Goal: Obtain resource: Download file/media

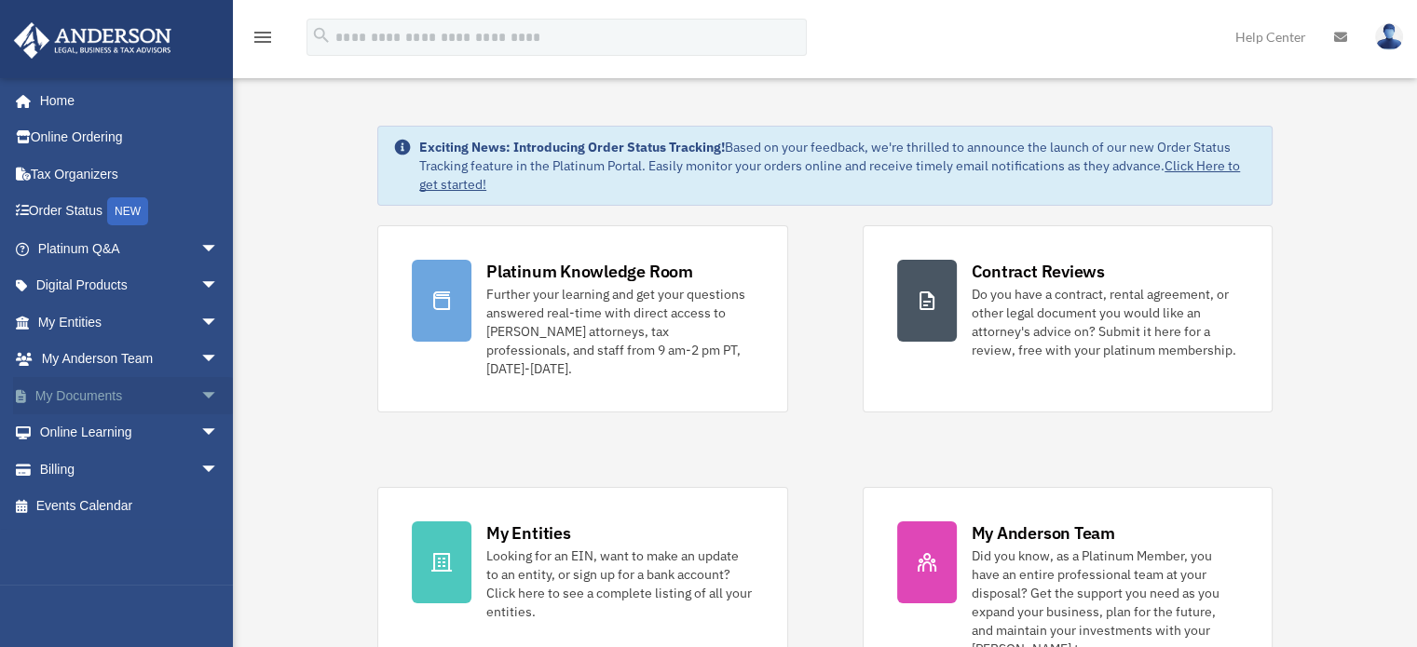
click at [200, 390] on span "arrow_drop_down" at bounding box center [218, 396] width 37 height 38
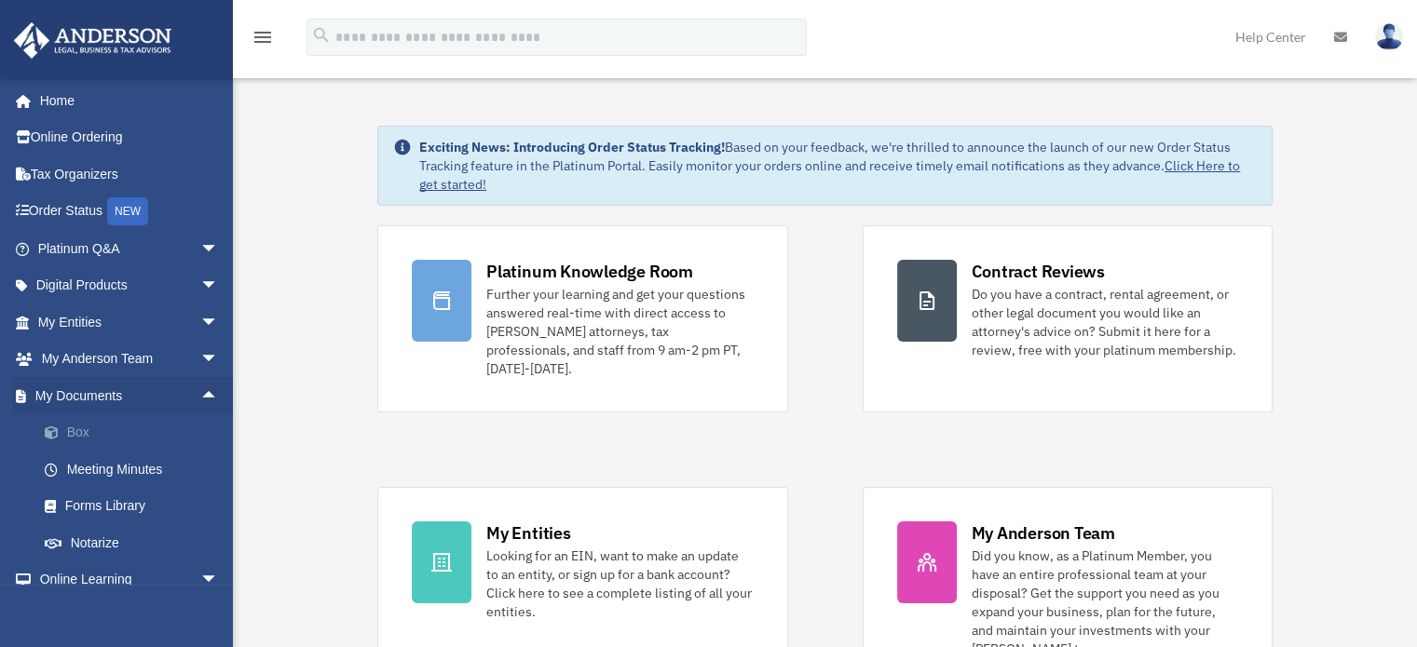
click at [76, 433] on link "Box" at bounding box center [136, 432] width 221 height 37
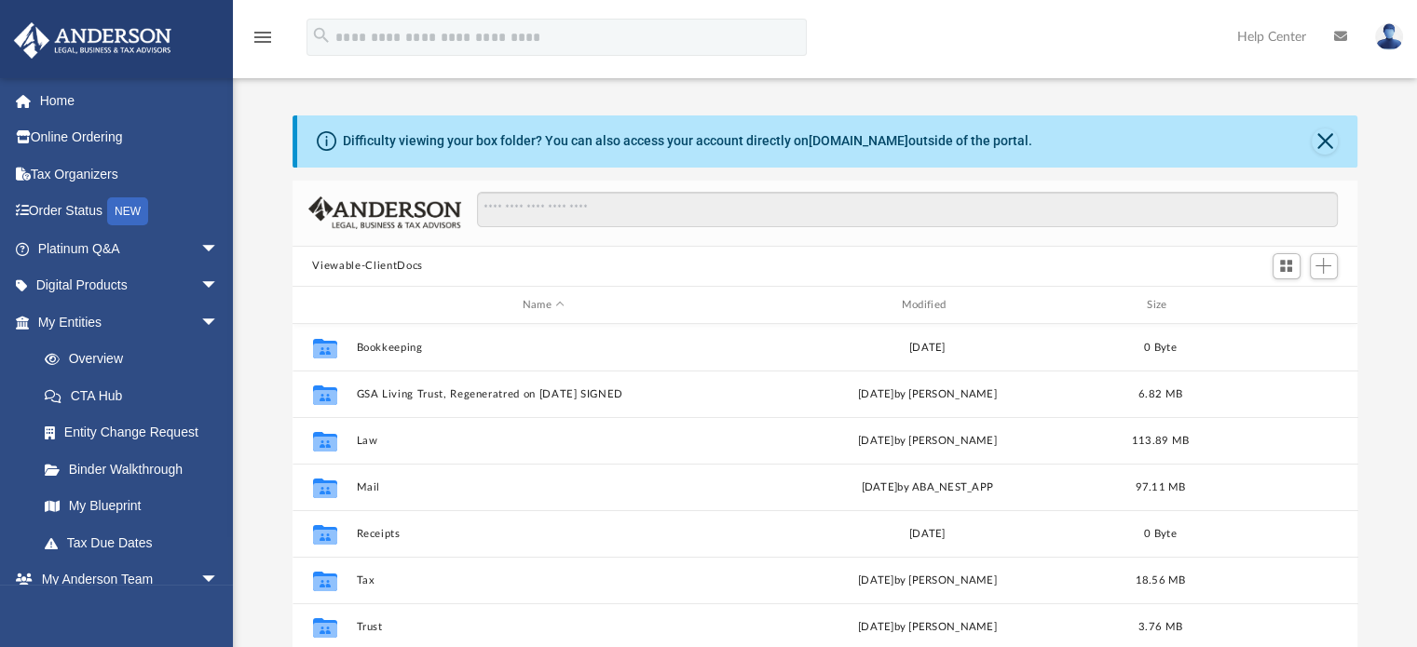
scroll to position [409, 1051]
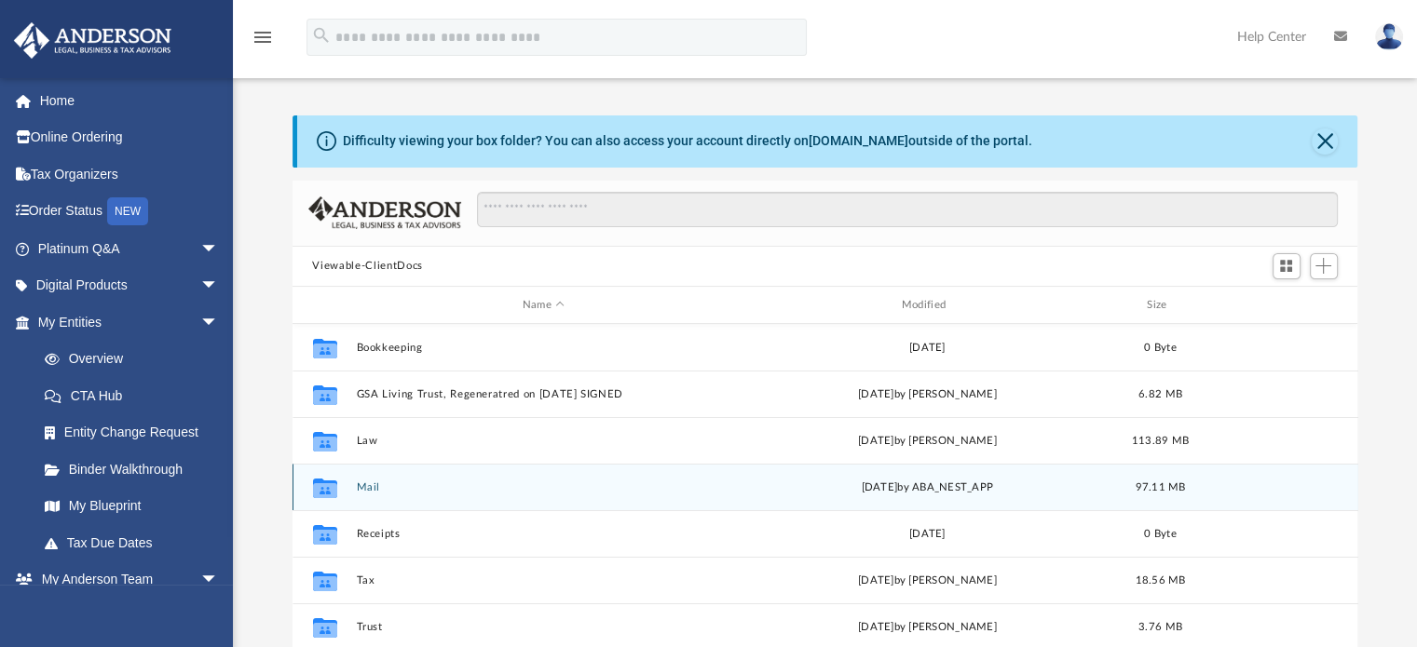
click at [382, 488] on button "Mail" at bounding box center [543, 488] width 375 height 12
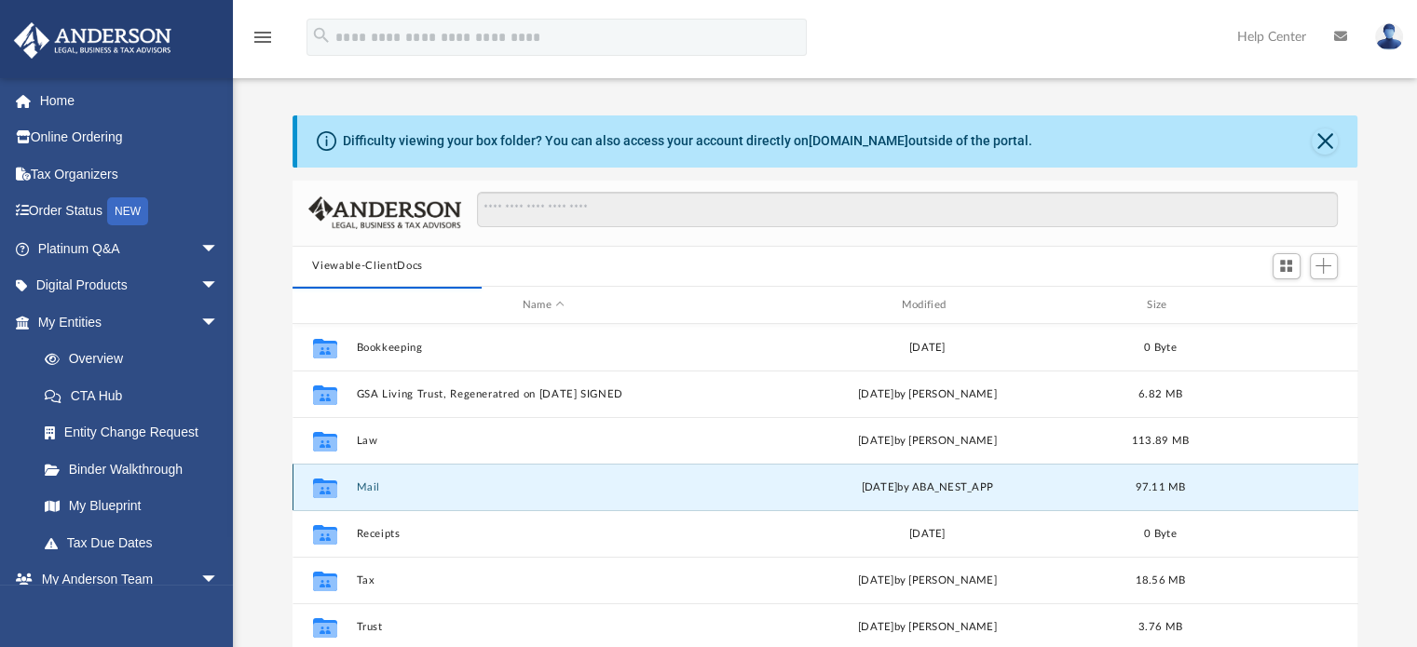
click at [1169, 495] on div "Collaborated Folder Mail [DATE] by ABA_NEST_APP 97.11 MB" at bounding box center [824, 487] width 1065 height 47
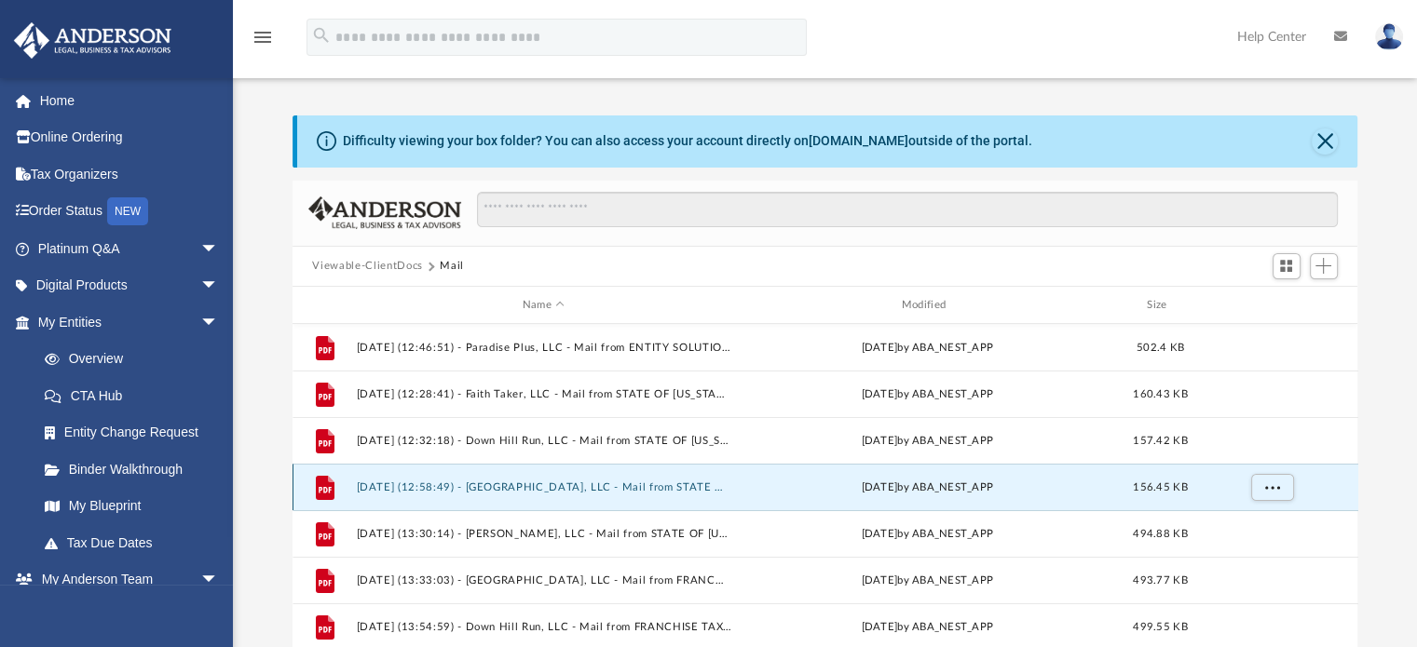
scroll to position [351, 1051]
click at [1169, 495] on div "File [DATE] (12:58:49) - [GEOGRAPHIC_DATA], LLC - Mail from STATE OF [US_STATE]…" at bounding box center [824, 487] width 1065 height 47
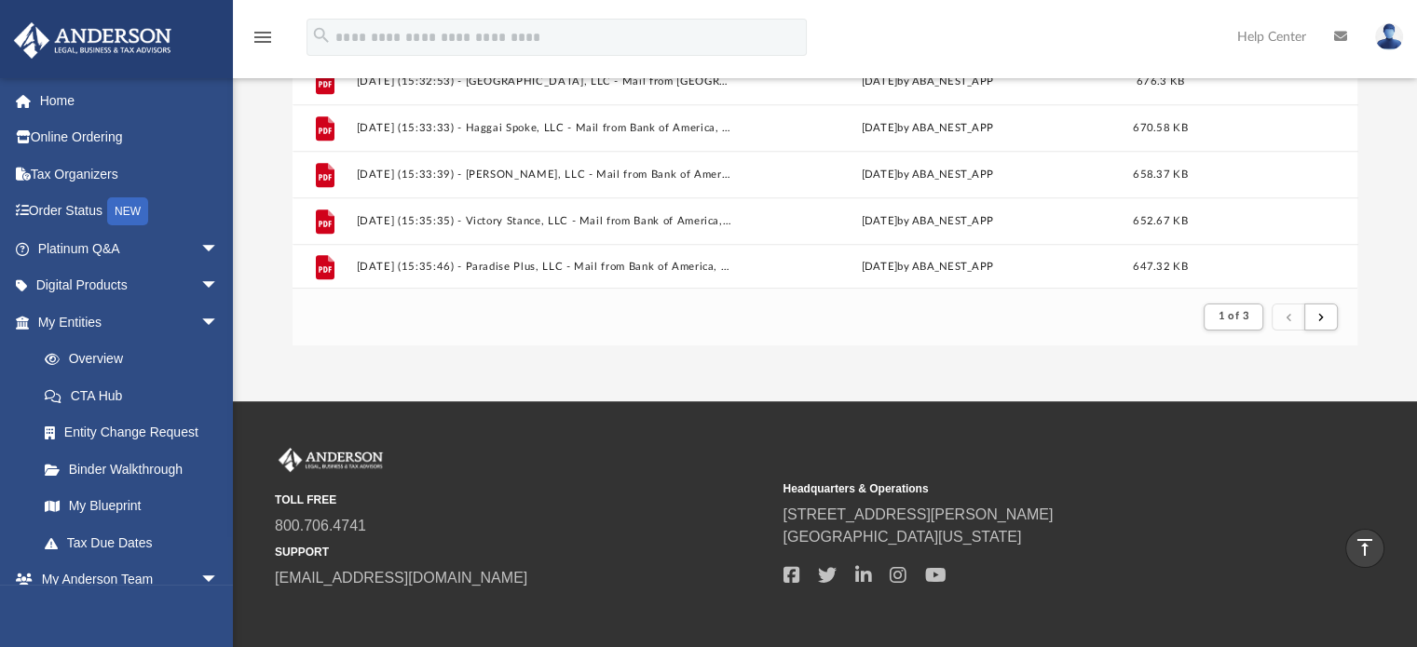
scroll to position [2000, 0]
click at [1250, 315] on button "1 of 3" at bounding box center [1232, 317] width 59 height 26
click at [1249, 415] on li "3" at bounding box center [1249, 412] width 7 height 20
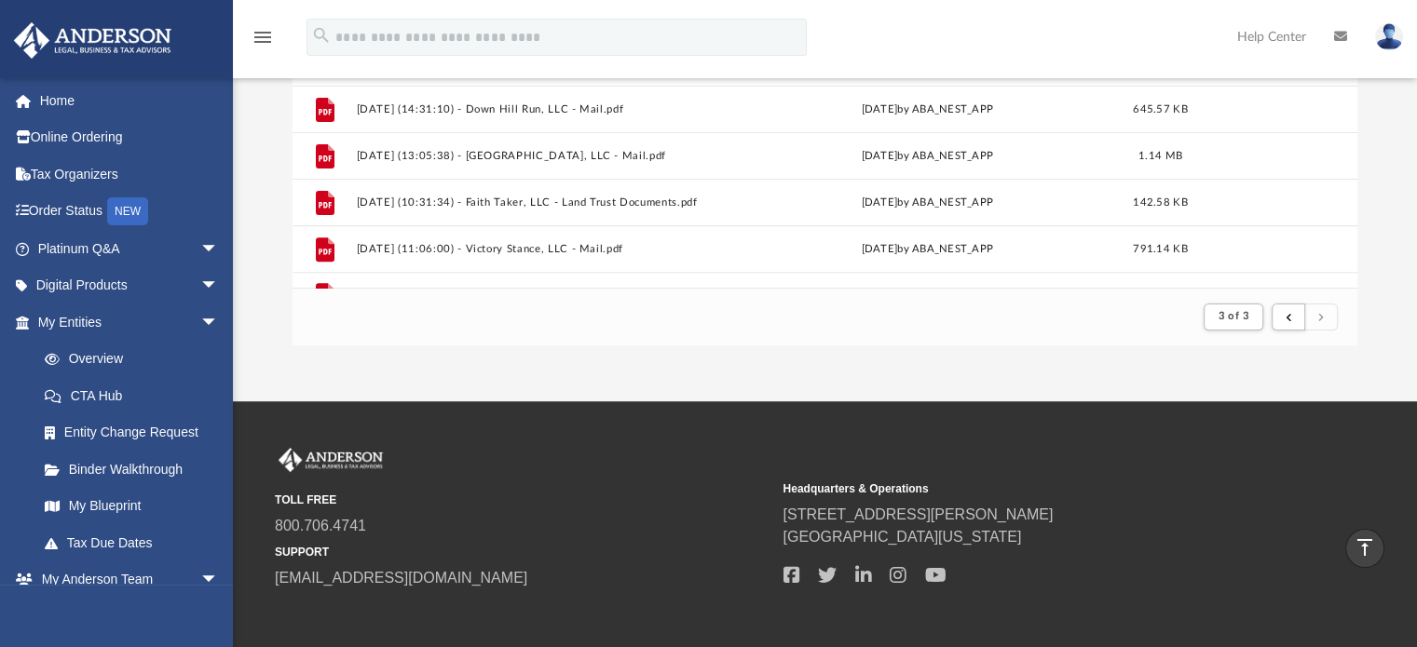
scroll to position [649, 0]
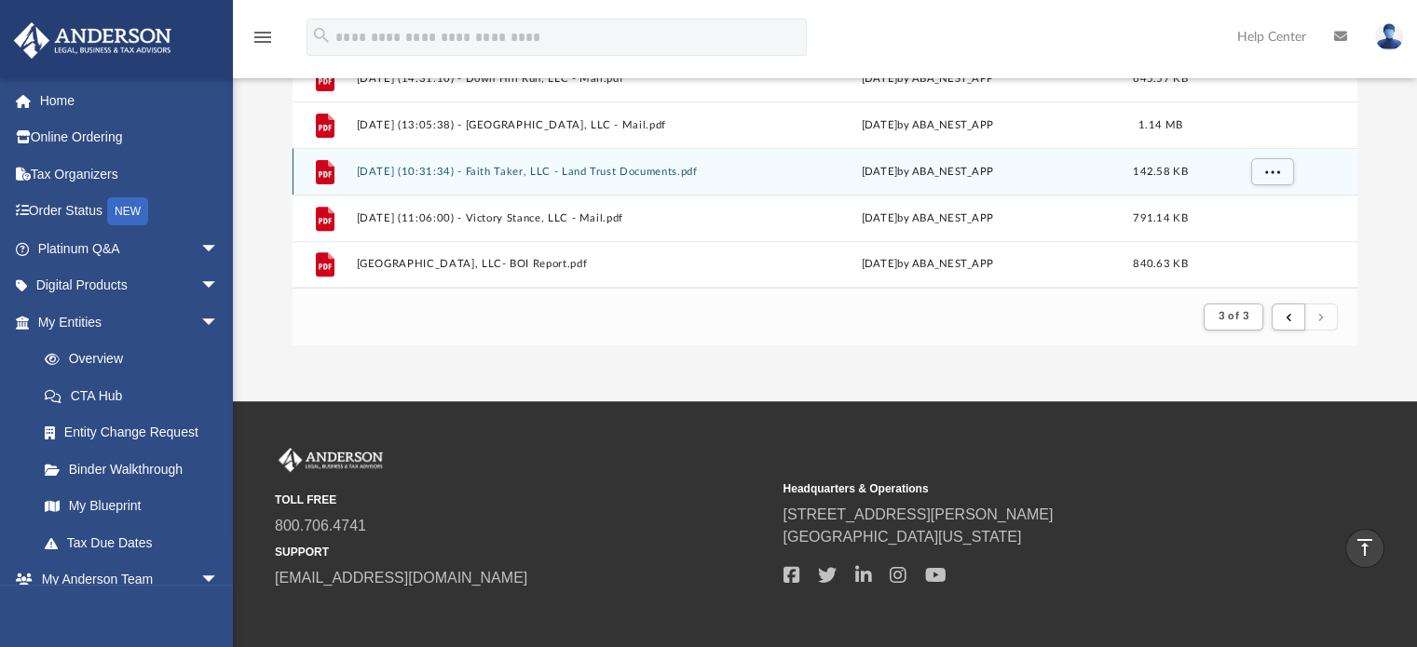
click at [1153, 170] on span "142.58 KB" at bounding box center [1160, 172] width 54 height 10
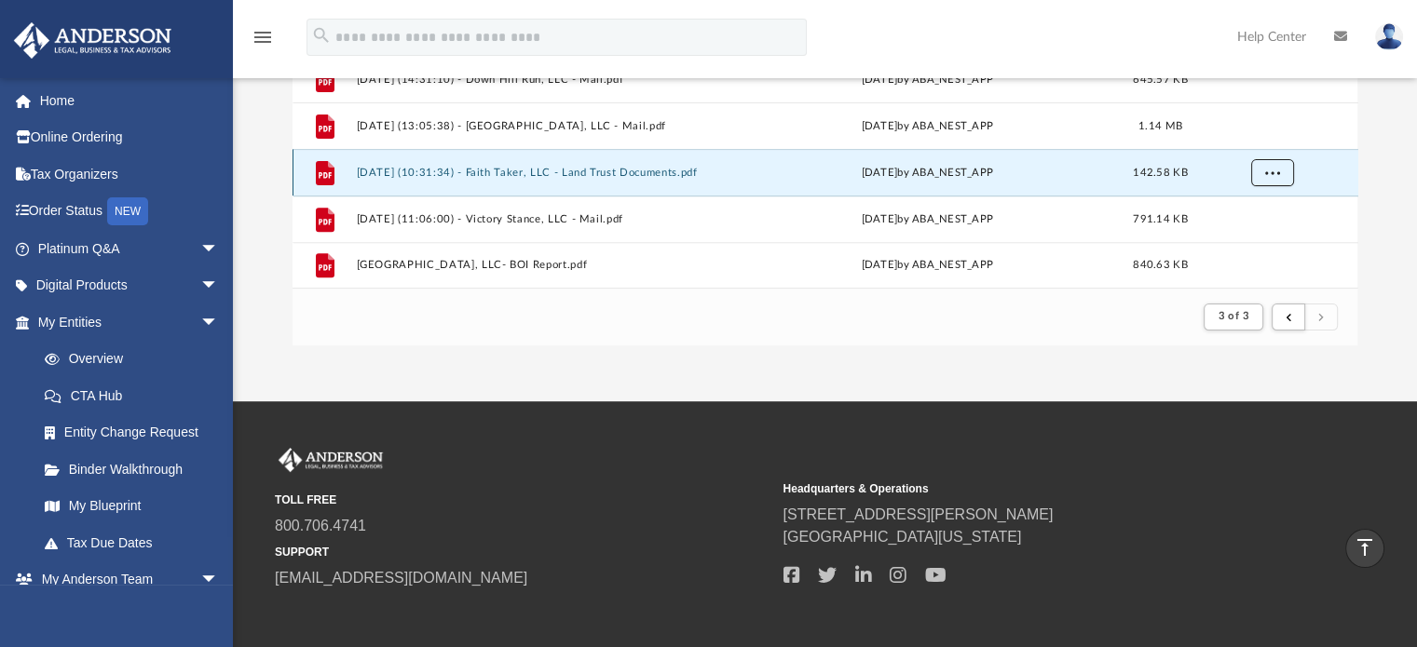
click at [1263, 175] on button "More options" at bounding box center [1271, 173] width 43 height 28
click at [1255, 208] on li "Preview" at bounding box center [1255, 209] width 54 height 20
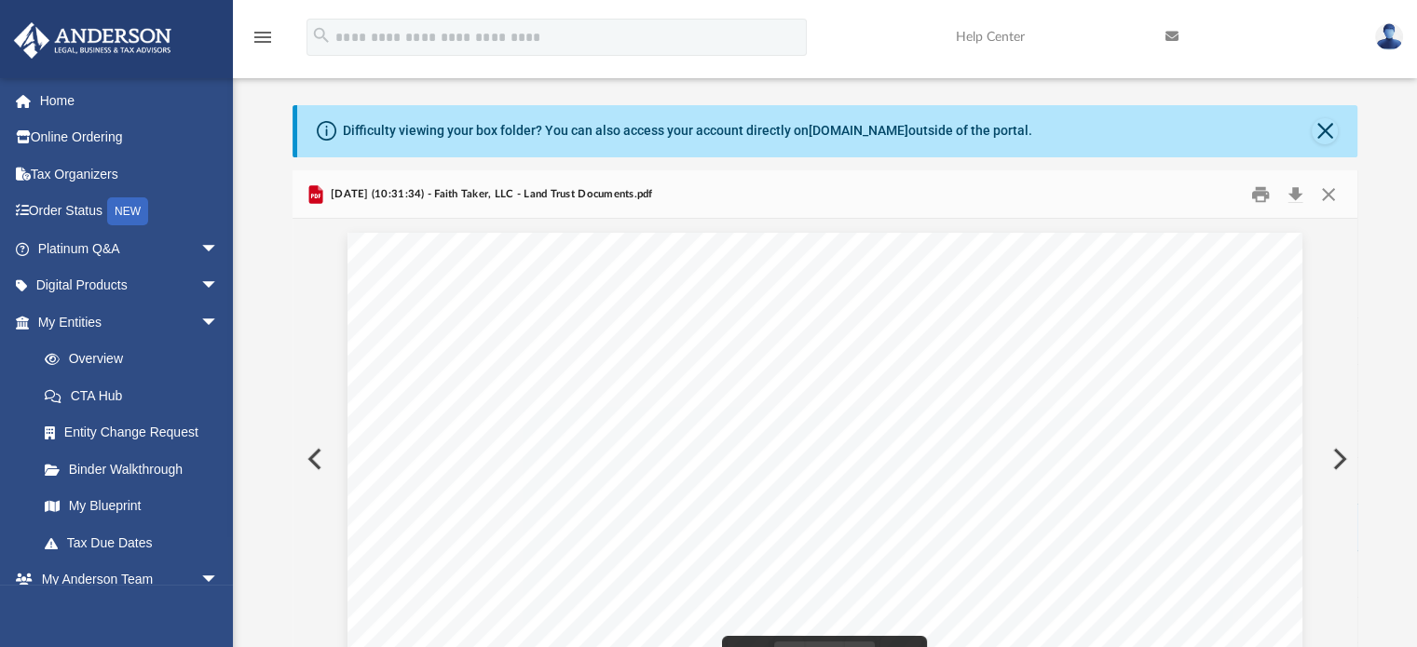
scroll to position [8, 0]
click at [1260, 190] on button "Print" at bounding box center [1259, 196] width 37 height 29
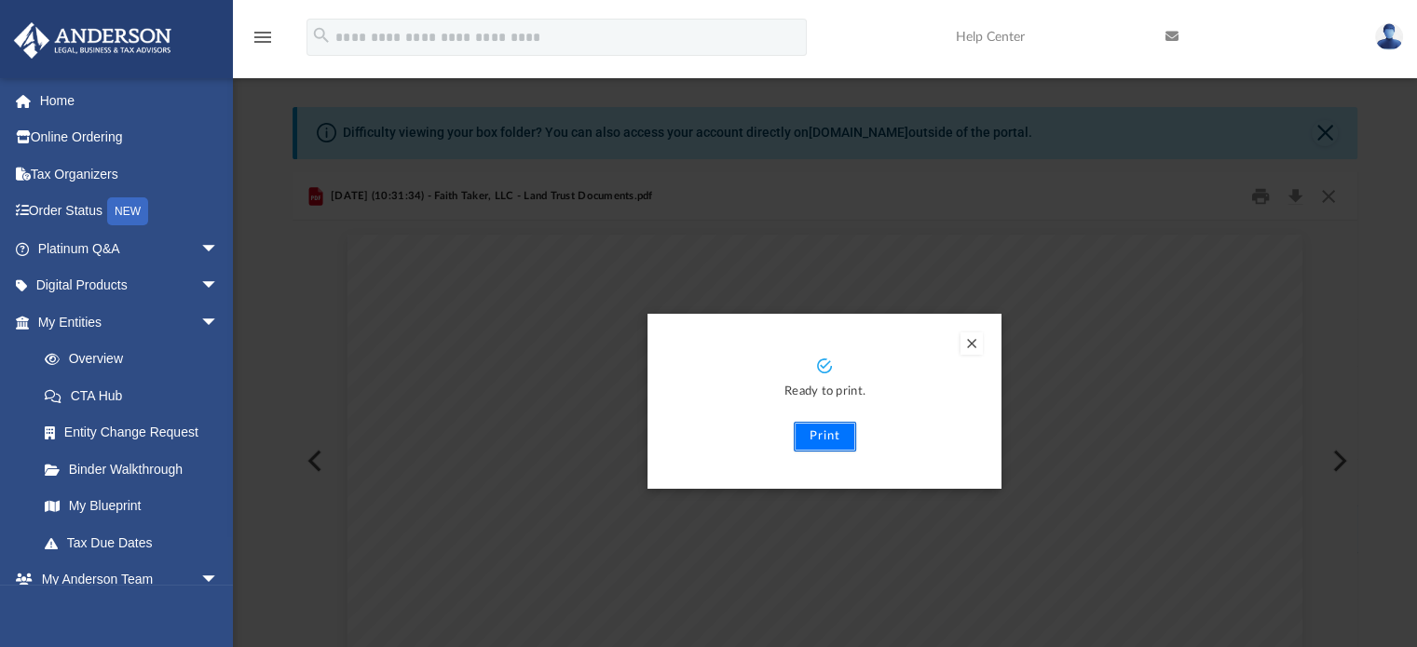
click at [818, 437] on button "Print" at bounding box center [824, 437] width 62 height 30
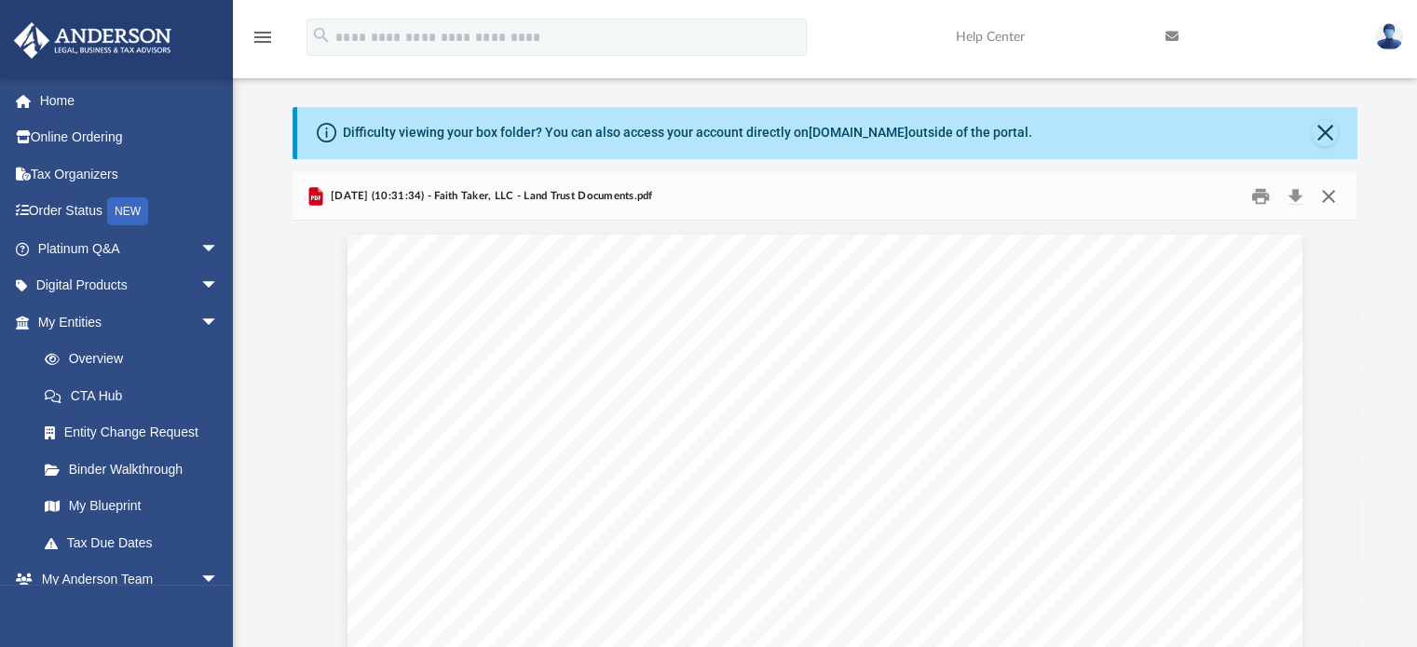
click at [1334, 201] on button "Close" at bounding box center [1328, 196] width 34 height 29
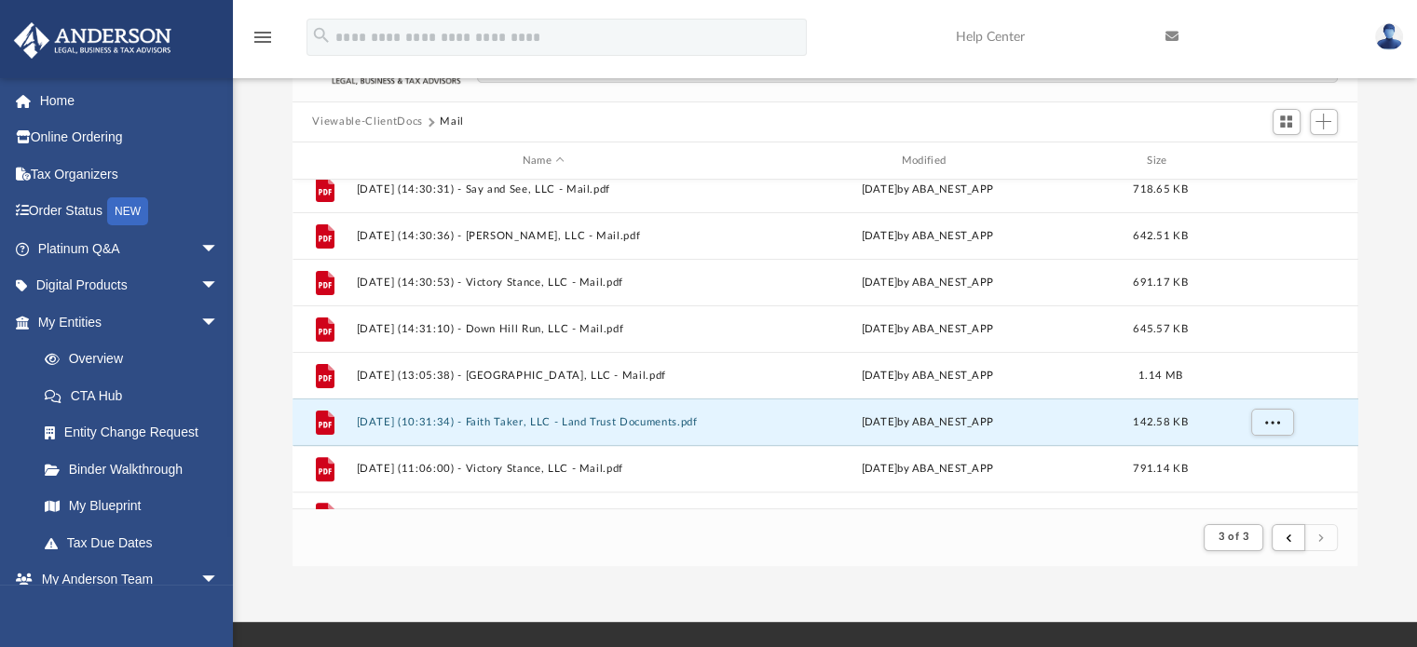
scroll to position [649, 0]
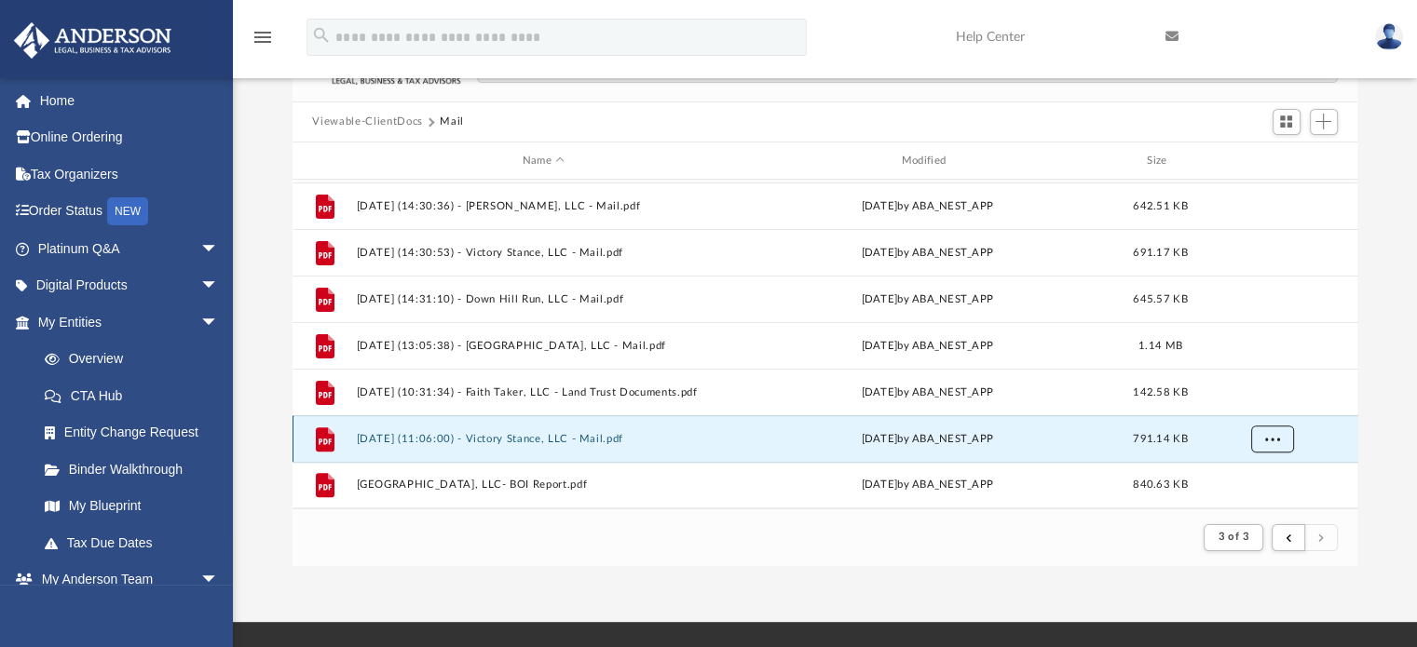
click at [1258, 438] on div "File [DATE] (10:21:09) - Paradise Plus, LLC - Mail.pdf [DATE] by ABA_NEST_APP 5…" at bounding box center [824, 344] width 1065 height 329
click at [1289, 432] on button "More options" at bounding box center [1271, 441] width 43 height 28
click at [1232, 401] on li "Download" at bounding box center [1255, 400] width 54 height 20
